Goal: Task Accomplishment & Management: Manage account settings

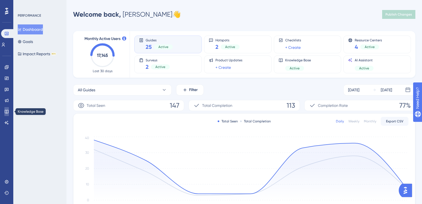
click at [9, 111] on link at bounding box center [6, 111] width 4 height 9
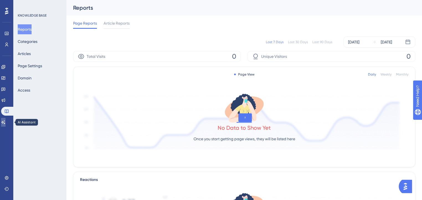
click at [4, 125] on link at bounding box center [3, 122] width 4 height 9
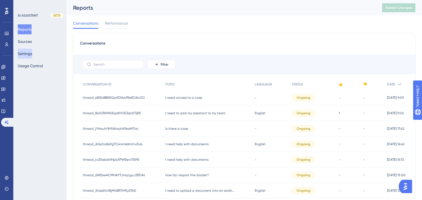
click at [29, 53] on button "Settings" at bounding box center [25, 54] width 14 height 10
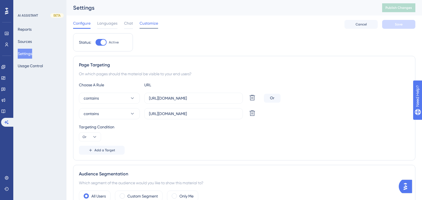
click at [150, 22] on span "Customize" at bounding box center [149, 23] width 19 height 7
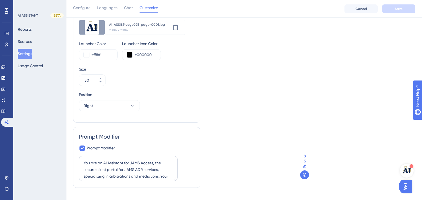
scroll to position [63, 0]
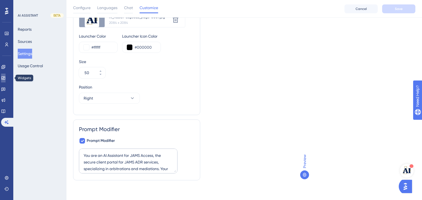
click at [5, 78] on icon at bounding box center [3, 77] width 4 height 3
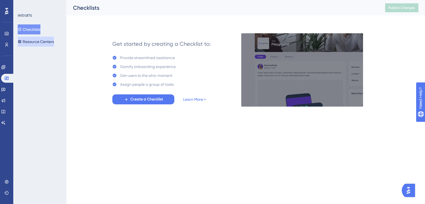
click at [46, 41] on button "Resource Centers" at bounding box center [36, 42] width 36 height 10
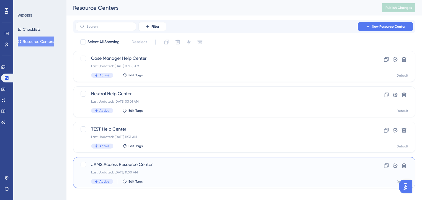
click at [143, 164] on span "JAMS Access Resource Center" at bounding box center [222, 164] width 262 height 7
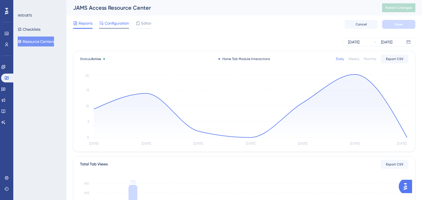
click at [114, 23] on span "Configuration" at bounding box center [117, 23] width 24 height 7
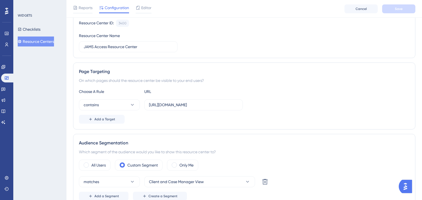
scroll to position [34, 0]
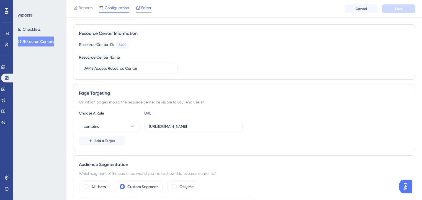
click at [143, 8] on span "Editor" at bounding box center [146, 7] width 10 height 7
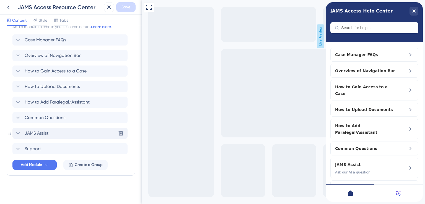
click at [19, 133] on icon at bounding box center [18, 133] width 7 height 7
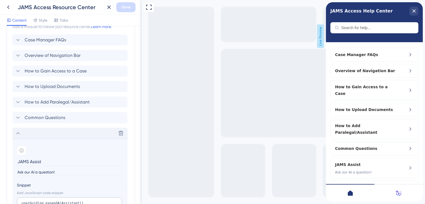
scroll to position [365, 0]
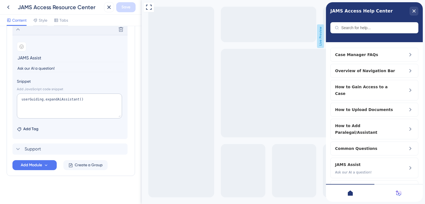
click at [30, 58] on input "JAMS Assist" at bounding box center [70, 57] width 107 height 9
type input "JAMS AI Assist"
click at [127, 5] on span "Save" at bounding box center [126, 7] width 9 height 7
click at [415, 12] on icon "close resource center" at bounding box center [414, 10] width 3 height 3
